Goal: Navigation & Orientation: Find specific page/section

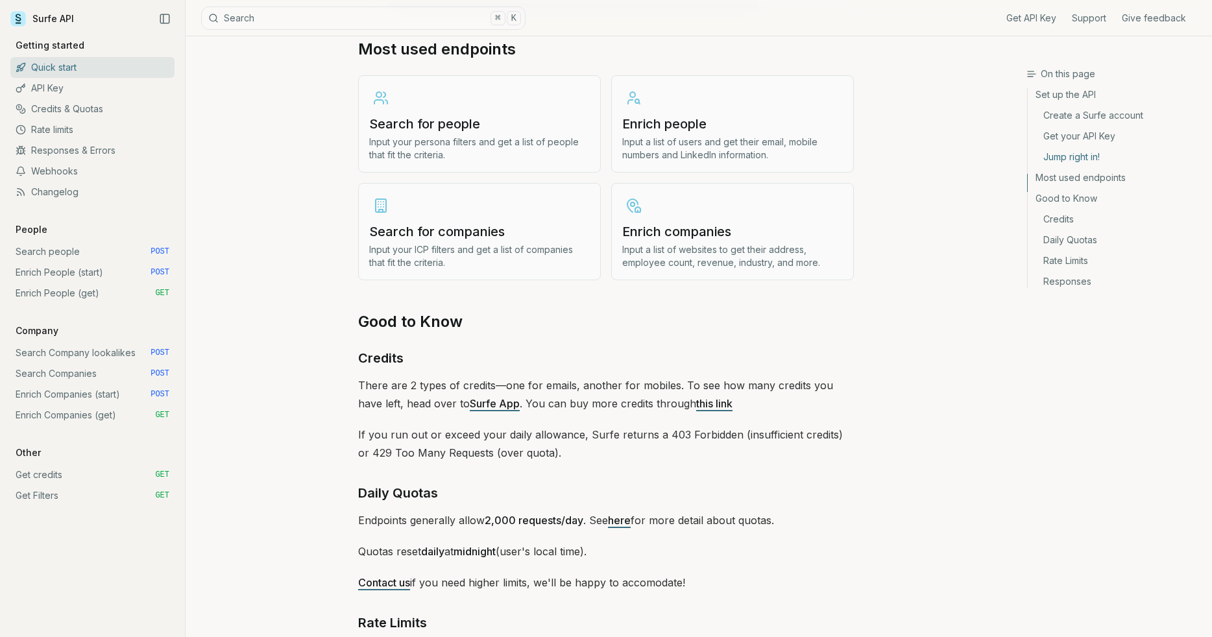
scroll to position [1564, 0]
click at [84, 119] on link "Credits & Quotas" at bounding box center [92, 109] width 164 height 21
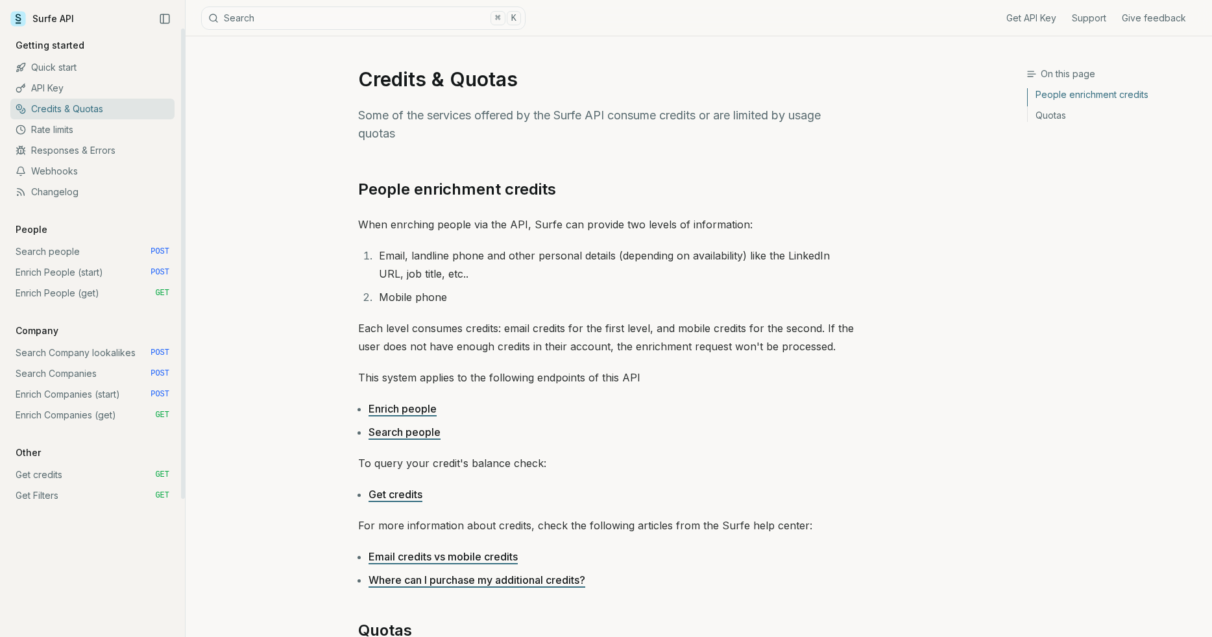
click at [21, 22] on icon at bounding box center [18, 19] width 16 height 16
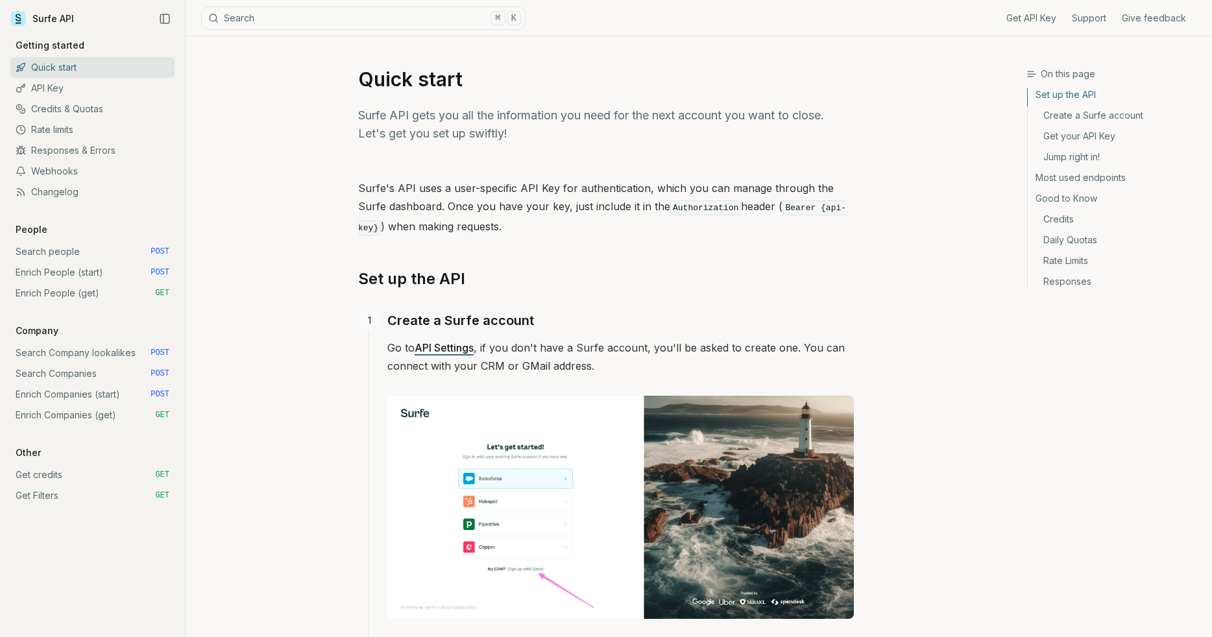
click at [21, 22] on icon at bounding box center [18, 19] width 16 height 16
